Goal: Check status: Check status

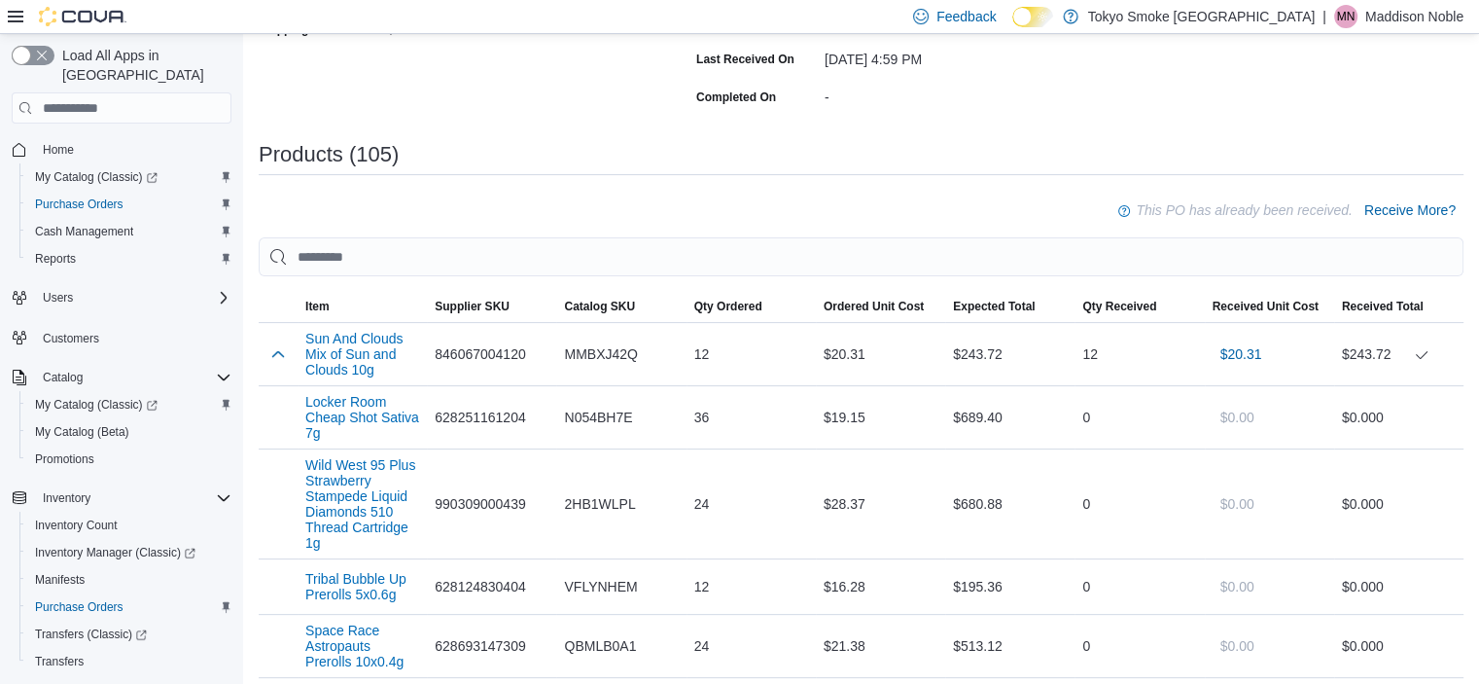
scroll to position [584, 0]
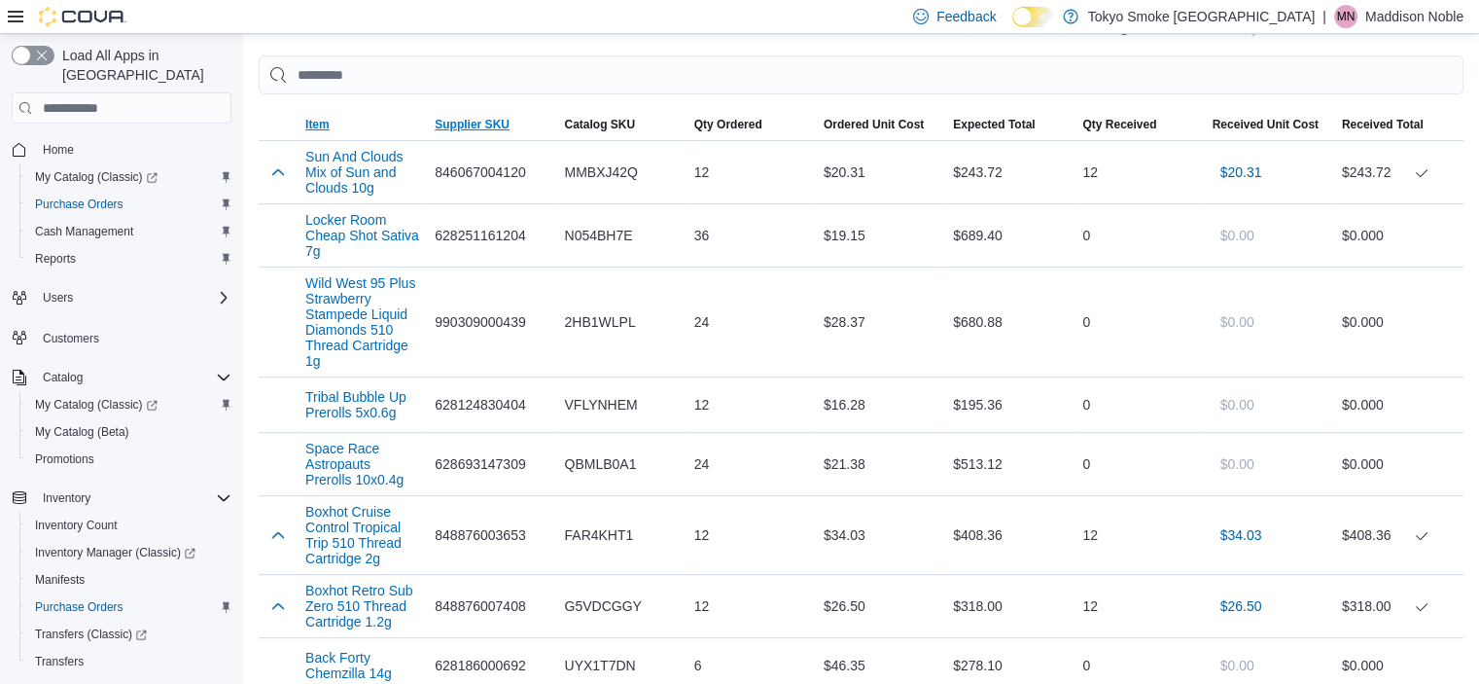
click at [354, 113] on span "Item" at bounding box center [362, 124] width 129 height 31
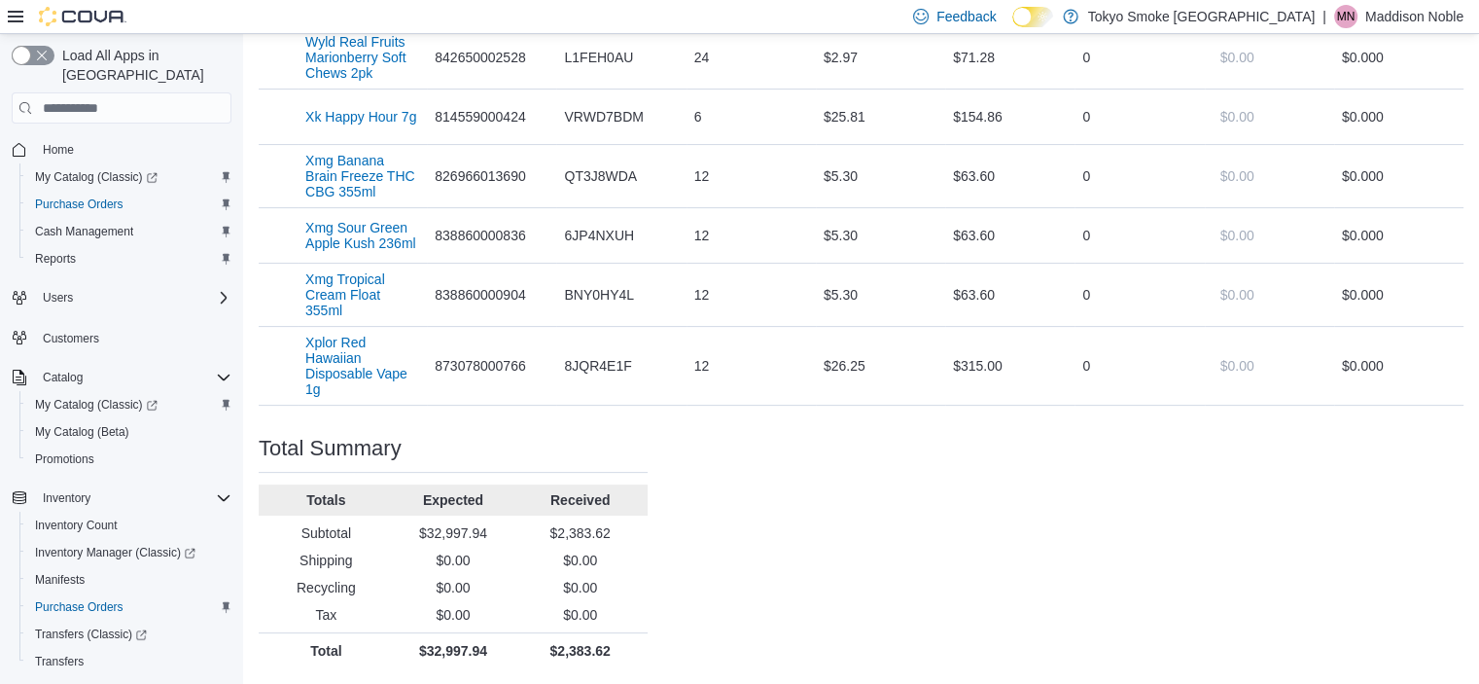
scroll to position [7863, 0]
